Goal: Submit feedback/report problem: Submit feedback/report problem

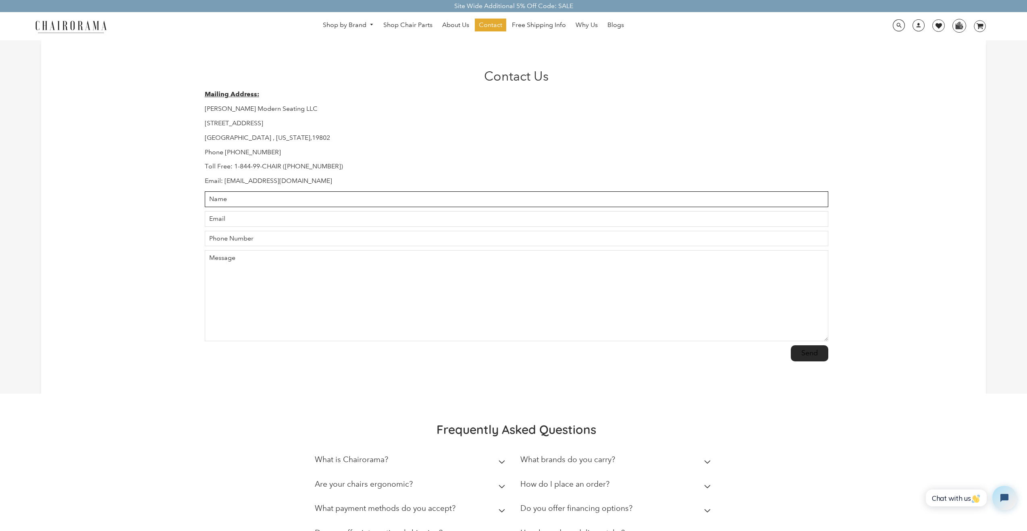
click at [258, 202] on input "Name" at bounding box center [517, 199] width 624 height 16
click at [235, 197] on input "Name" at bounding box center [517, 199] width 624 height 16
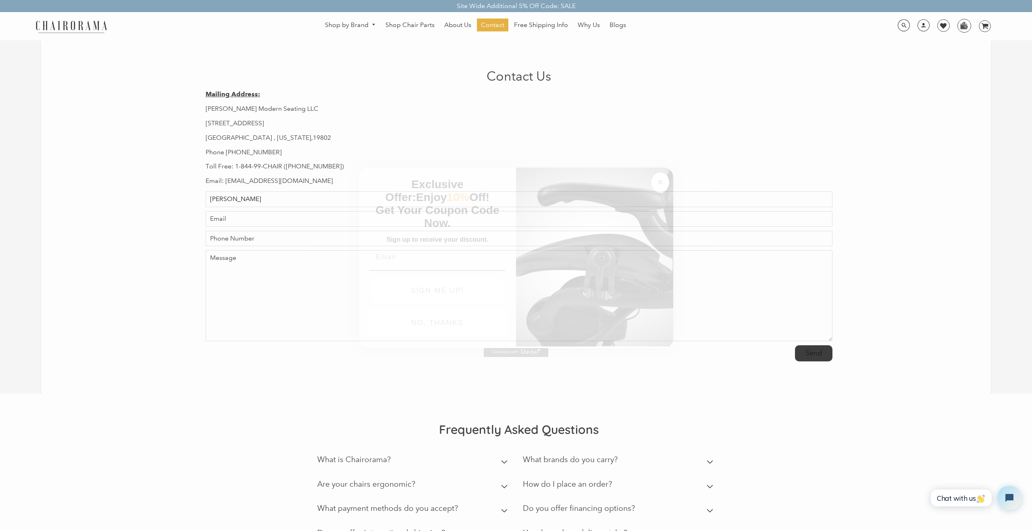
click at [665, 181] on circle "Close dialog" at bounding box center [660, 182] width 9 height 9
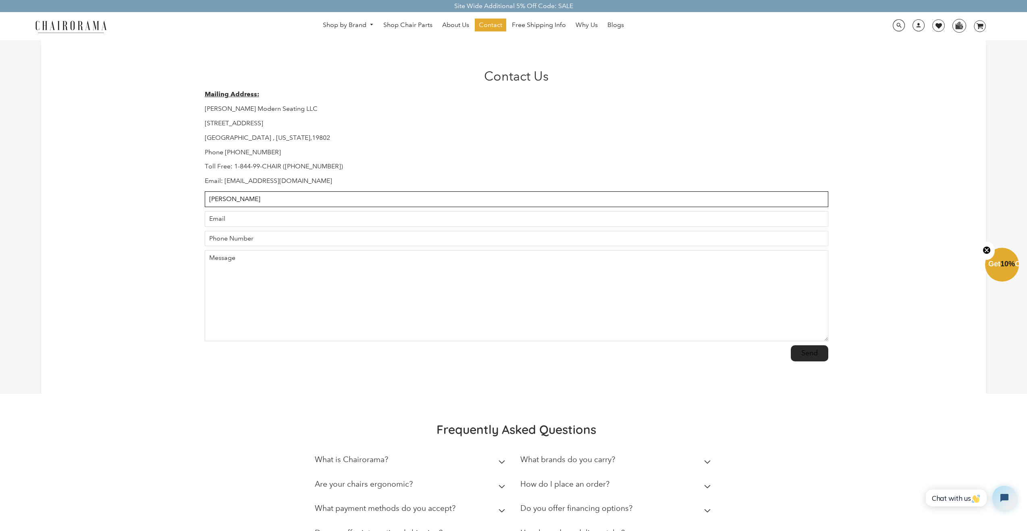
click at [317, 200] on input "Ryan" at bounding box center [517, 199] width 624 height 16
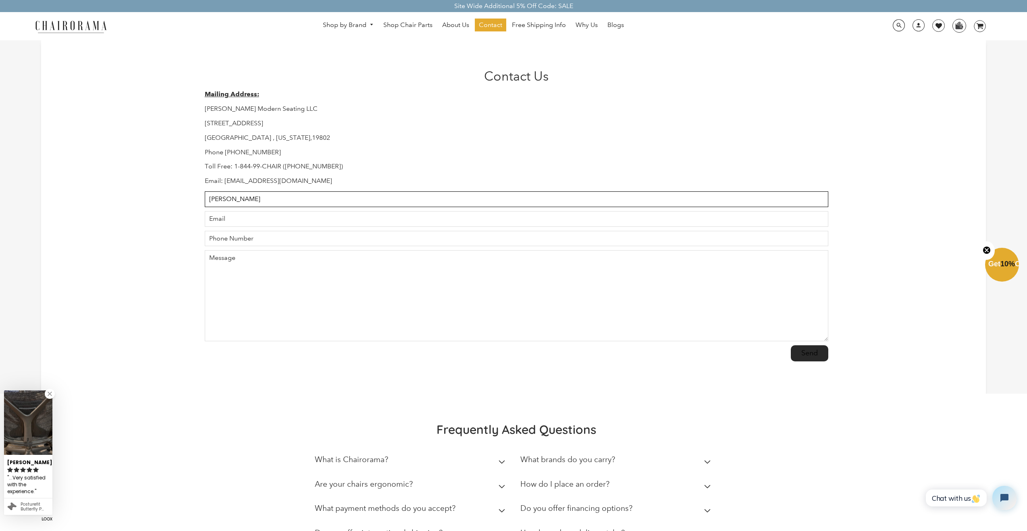
type input "Ryan Gamberino"
type input "ryangamberino@gmail.com"
type input "3528755440"
click at [268, 266] on textarea "Message" at bounding box center [517, 295] width 624 height 91
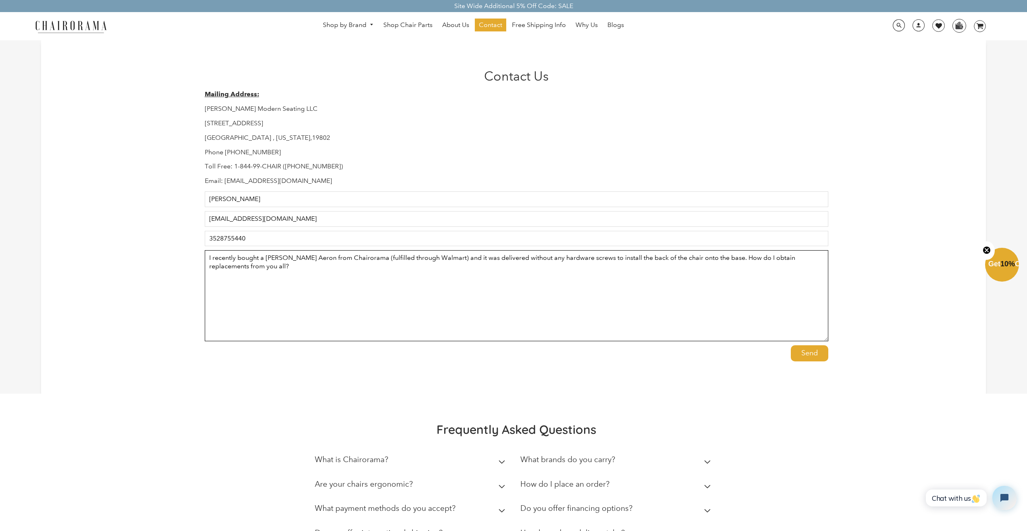
type textarea "I recently bought a Herman Miller Aeron from Chairorama (fulfilled through Walm…"
click at [817, 353] on input "Send" at bounding box center [809, 353] width 37 height 16
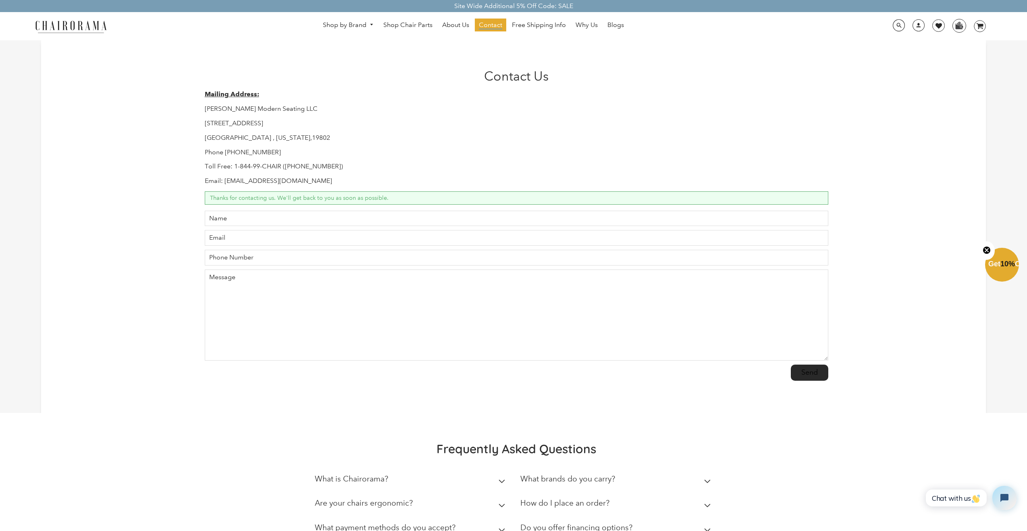
click at [483, 24] on span "Contact" at bounding box center [490, 25] width 23 height 8
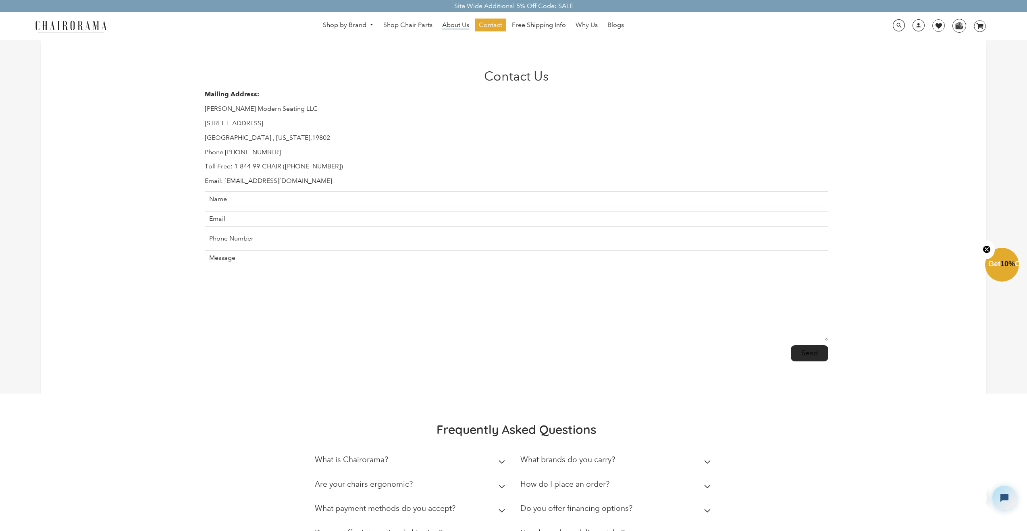
click at [451, 26] on span "About Us" at bounding box center [455, 25] width 27 height 8
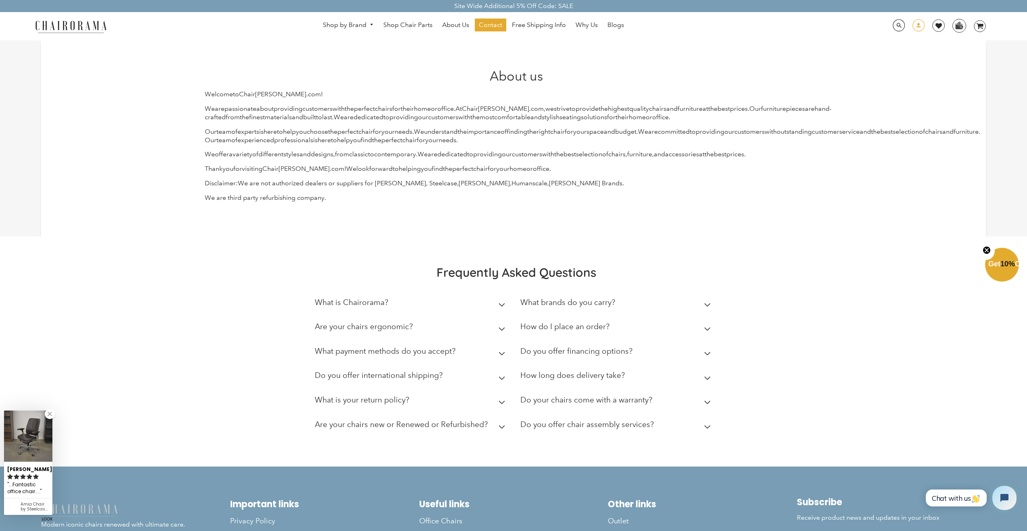
click at [919, 27] on span at bounding box center [918, 26] width 12 height 14
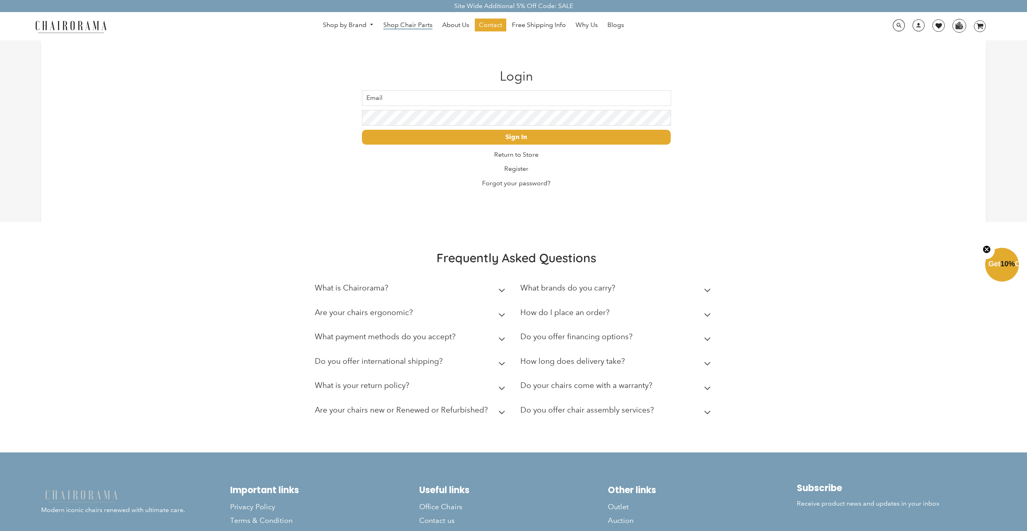
click at [396, 26] on span "Shop Chair Parts" at bounding box center [407, 25] width 49 height 8
